Goal: Obtain resource: Download file/media

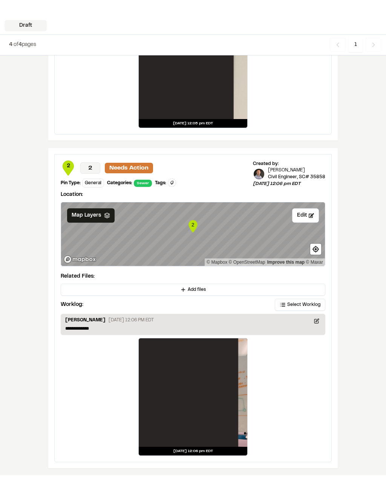
scroll to position [872, 0]
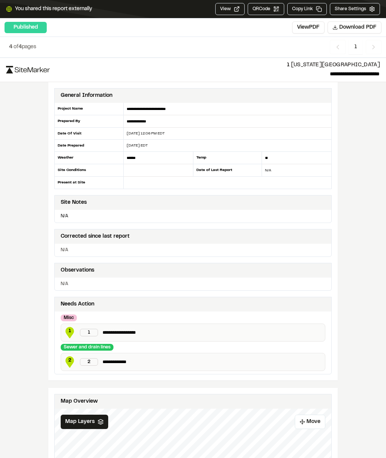
click at [309, 27] on button "View PDF" at bounding box center [308, 27] width 32 height 12
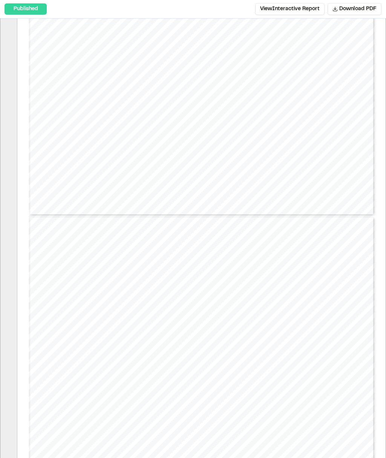
type input "*"
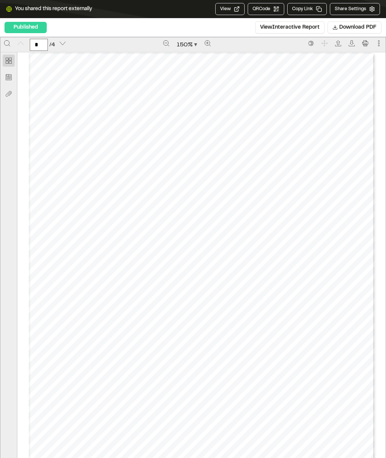
click at [302, 29] on button "View Interactive Report" at bounding box center [289, 27] width 69 height 12
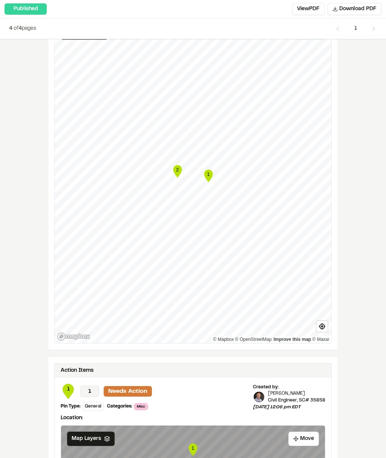
scroll to position [389, 0]
click at [209, 173] on text "1" at bounding box center [208, 174] width 3 height 6
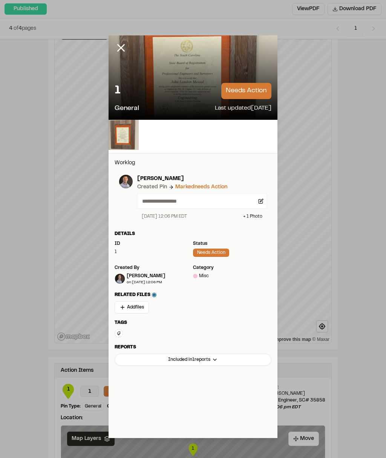
click at [122, 50] on icon at bounding box center [121, 47] width 13 height 13
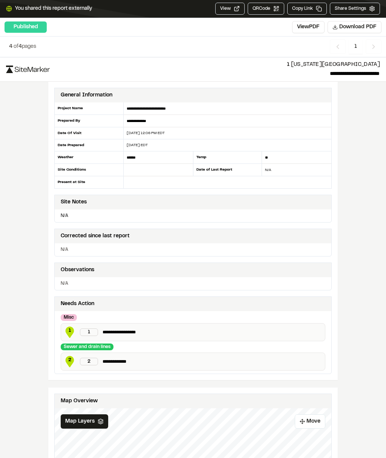
scroll to position [0, 0]
